Goal: Task Accomplishment & Management: Use online tool/utility

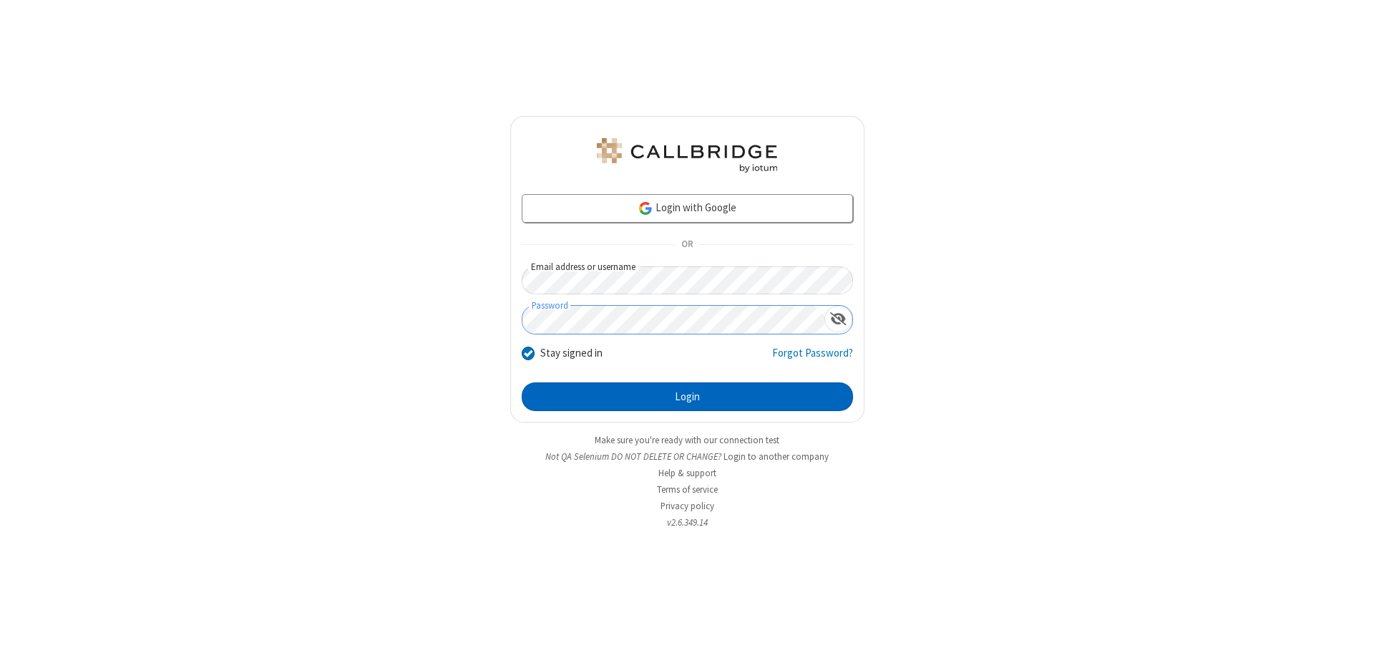
click at [687, 396] on button "Login" at bounding box center [687, 396] width 331 height 29
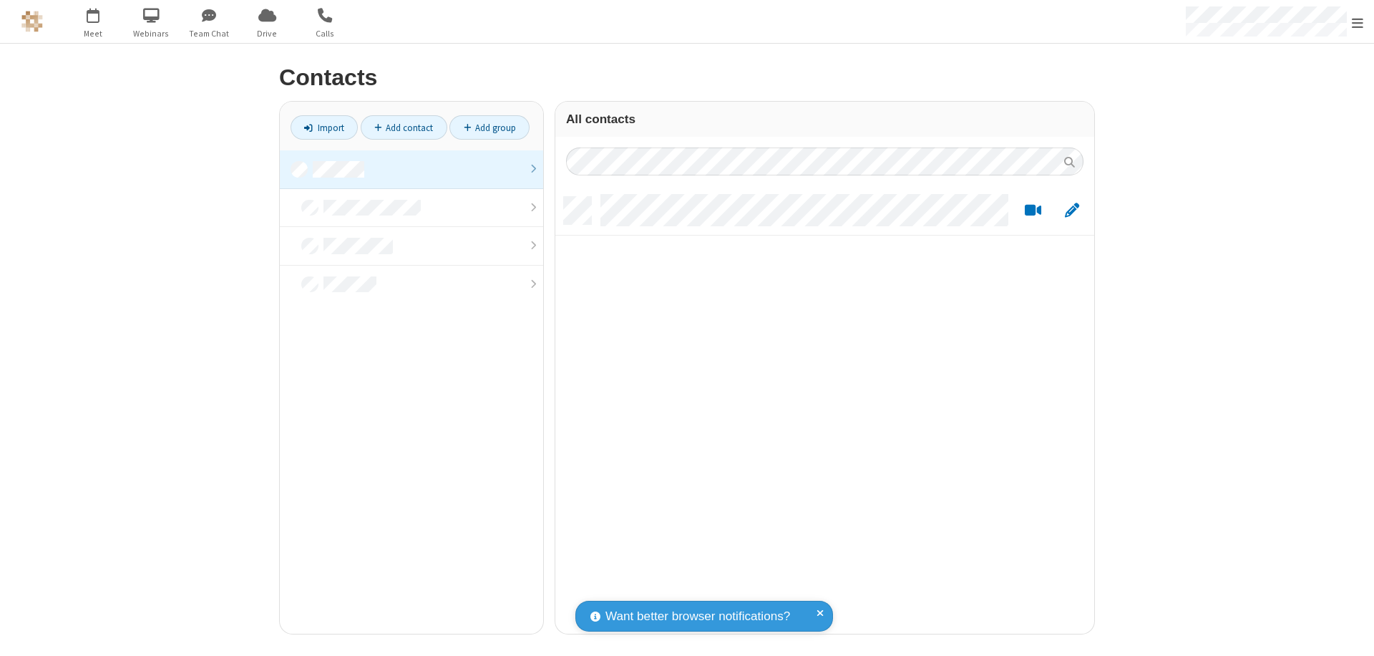
click at [412, 169] on link at bounding box center [411, 169] width 263 height 39
click at [324, 127] on link "Import" at bounding box center [324, 127] width 67 height 24
